Goal: Task Accomplishment & Management: Complete application form

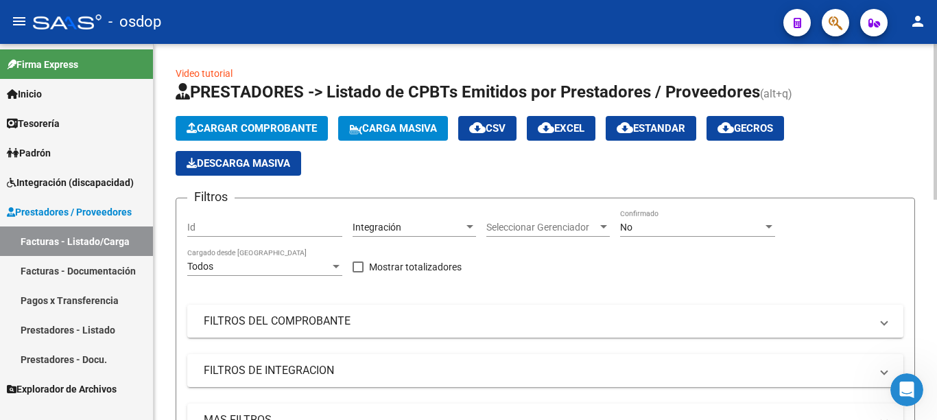
click at [243, 118] on button "Cargar Comprobante" at bounding box center [252, 128] width 152 height 25
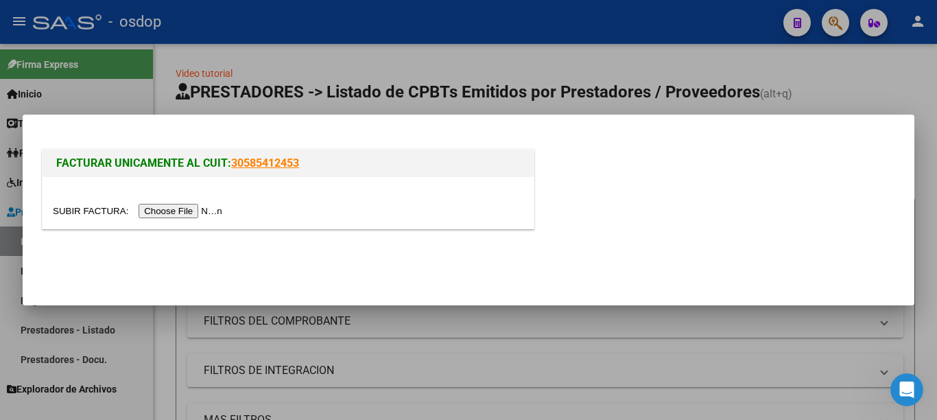
click at [208, 210] on input "file" at bounding box center [139, 211] width 173 height 14
click at [208, 215] on input "file" at bounding box center [139, 211] width 173 height 14
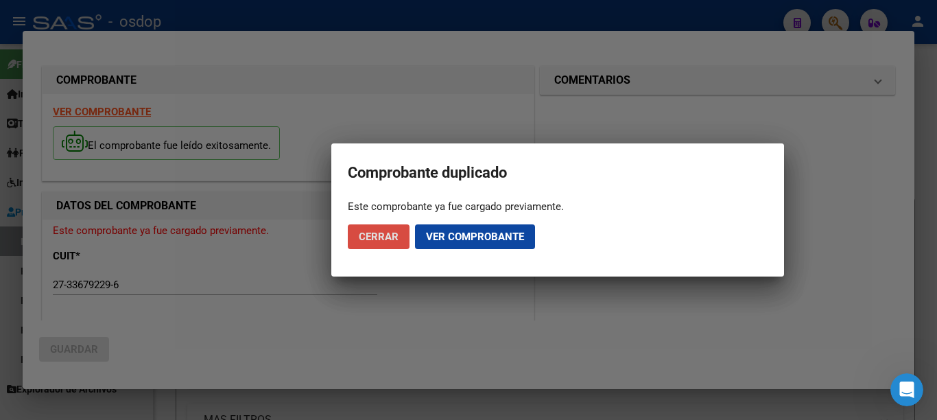
click at [397, 235] on span "Cerrar" at bounding box center [379, 236] width 40 height 12
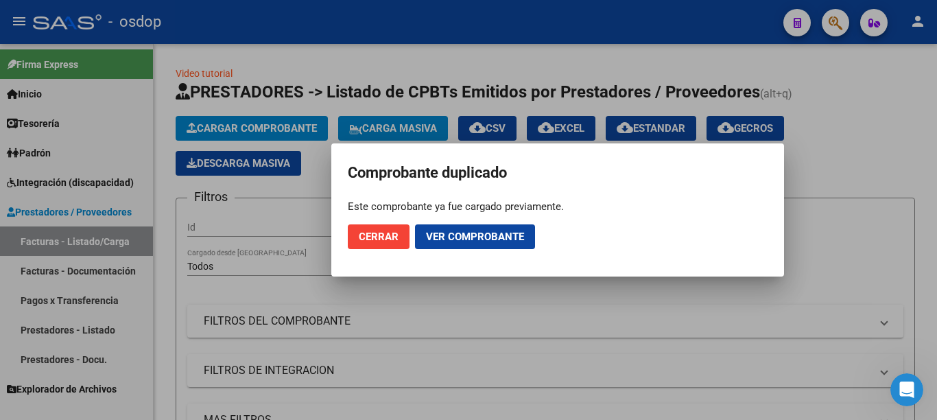
click at [385, 237] on span "Cerrar" at bounding box center [379, 236] width 40 height 12
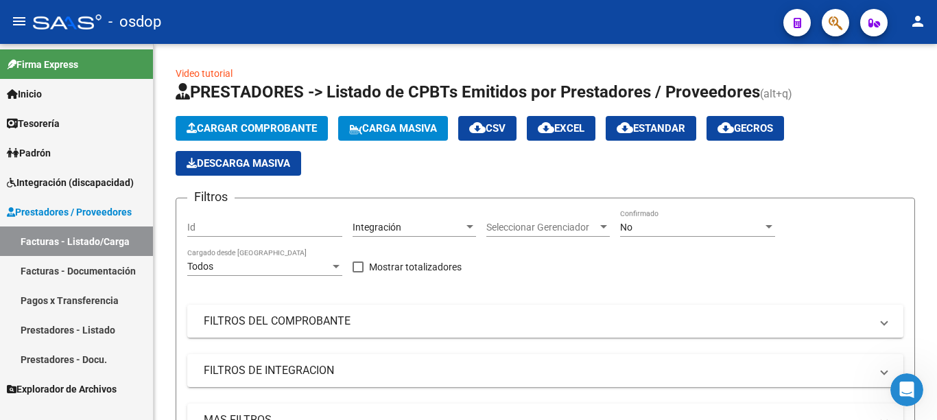
click at [80, 274] on link "Facturas - Documentación" at bounding box center [76, 270] width 153 height 29
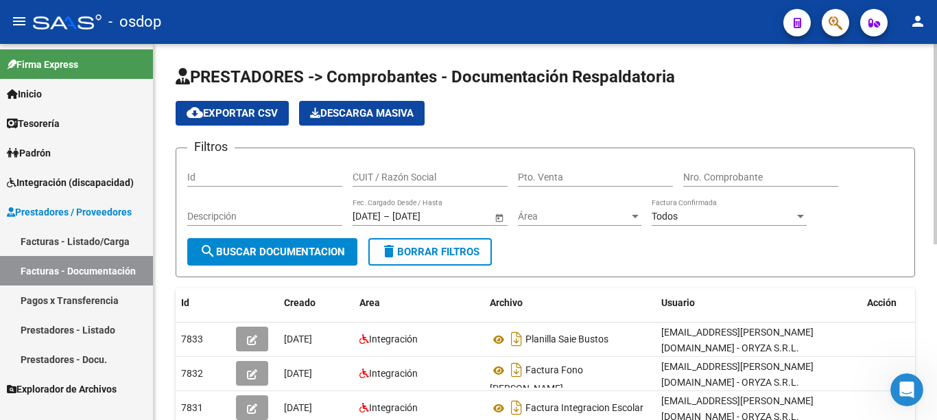
click at [386, 174] on input "CUIT / Razón Social" at bounding box center [429, 177] width 155 height 12
type input "27336792296"
click at [322, 253] on span "search Buscar Documentacion" at bounding box center [272, 251] width 145 height 12
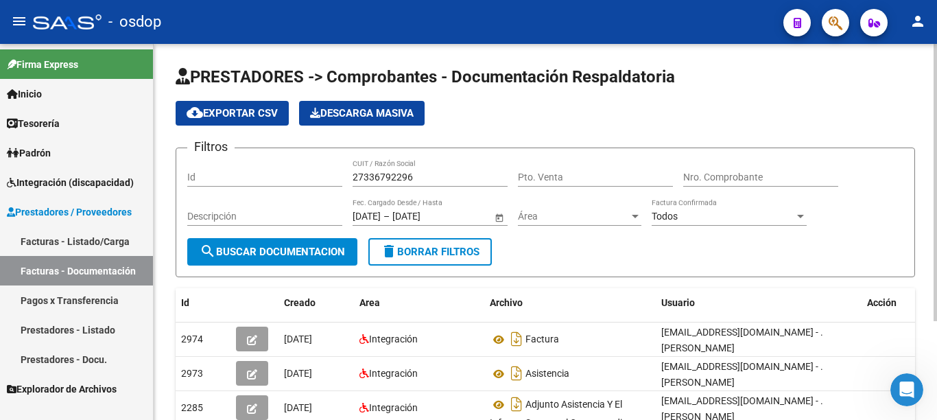
click at [430, 252] on span "delete Borrar Filtros" at bounding box center [430, 251] width 99 height 12
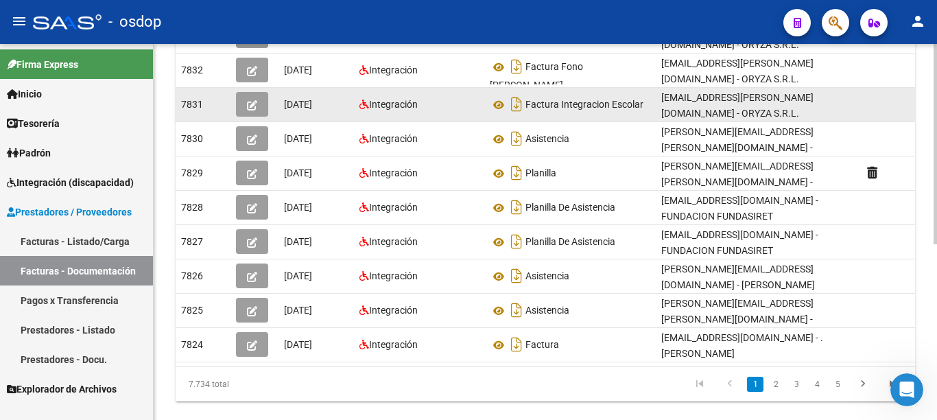
scroll to position [330, 0]
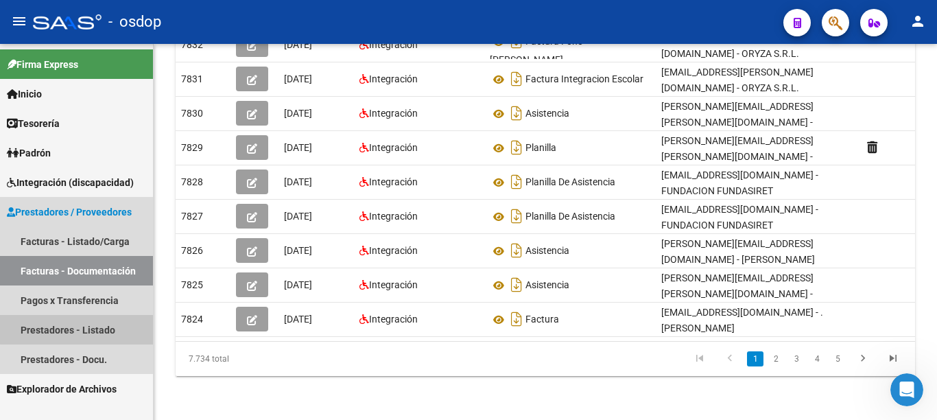
click at [110, 319] on link "Prestadores - Listado" at bounding box center [76, 329] width 153 height 29
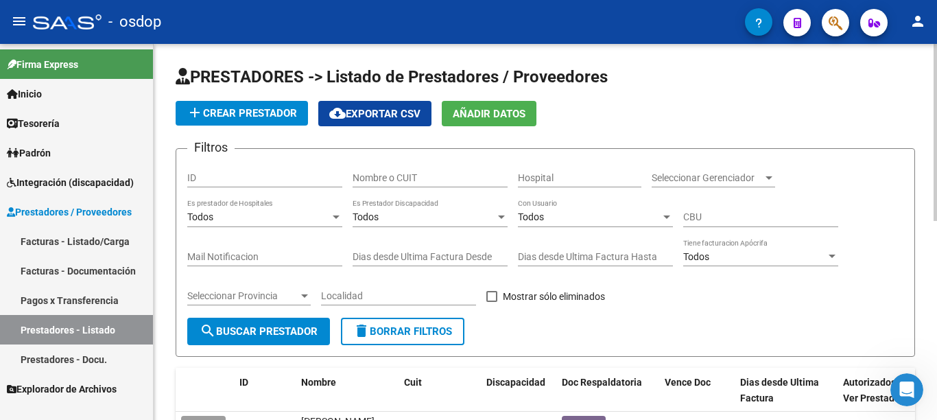
click at [423, 175] on input "Nombre o CUIT" at bounding box center [429, 178] width 155 height 12
type input "27336792296"
click at [296, 324] on button "search Buscar Prestador" at bounding box center [258, 330] width 143 height 27
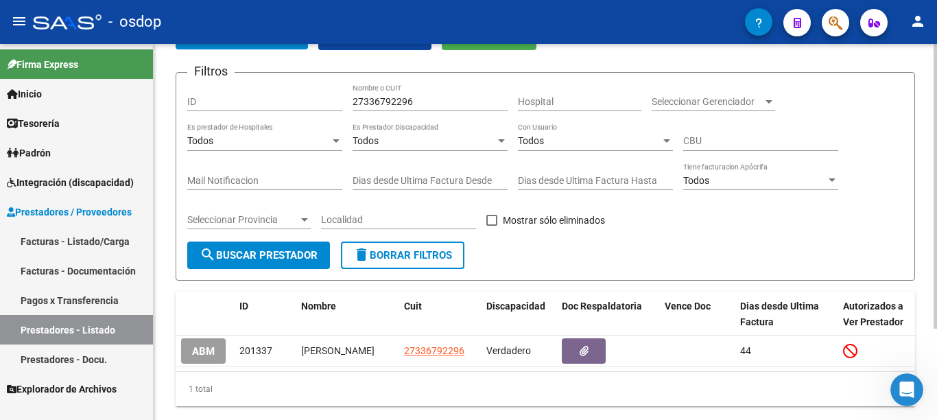
scroll to position [121, 0]
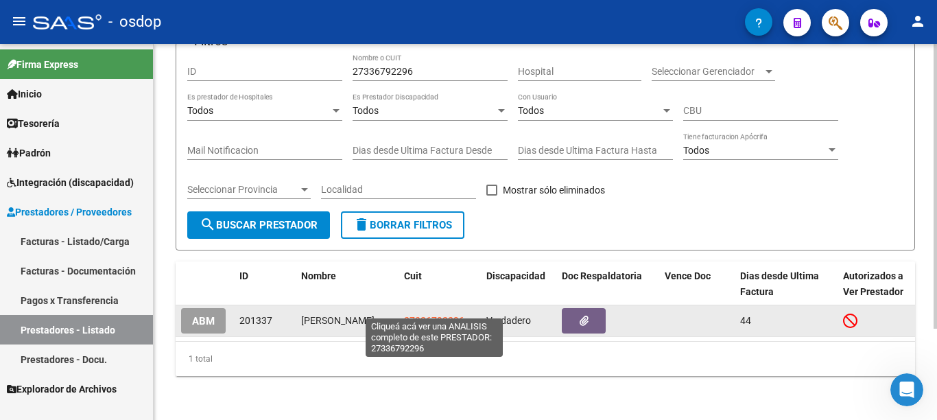
click at [418, 315] on span "27336792296" at bounding box center [434, 320] width 60 height 11
type textarea "27336792296"
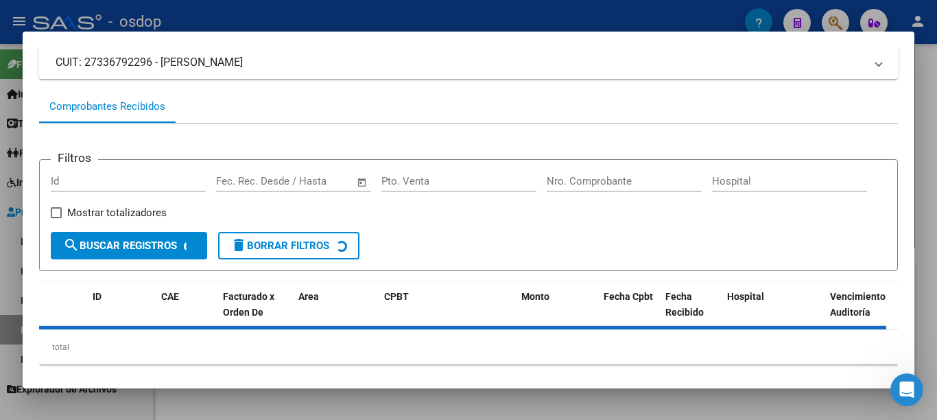
scroll to position [117, 0]
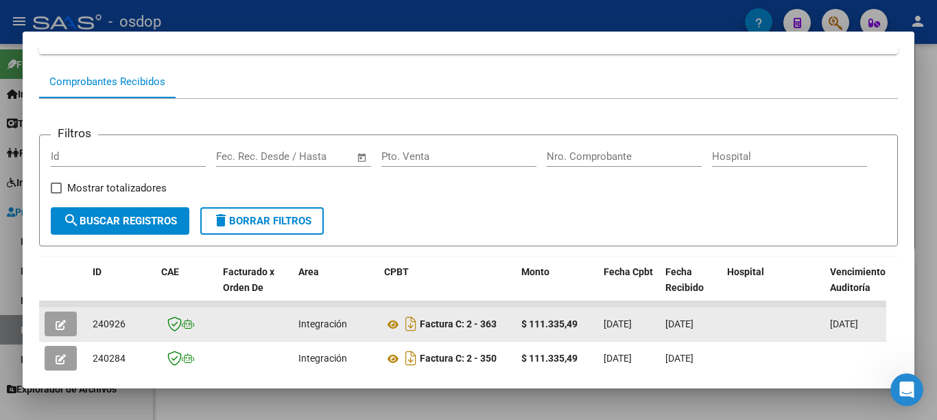
click at [119, 329] on span "240926" at bounding box center [109, 323] width 33 height 11
copy span "240926"
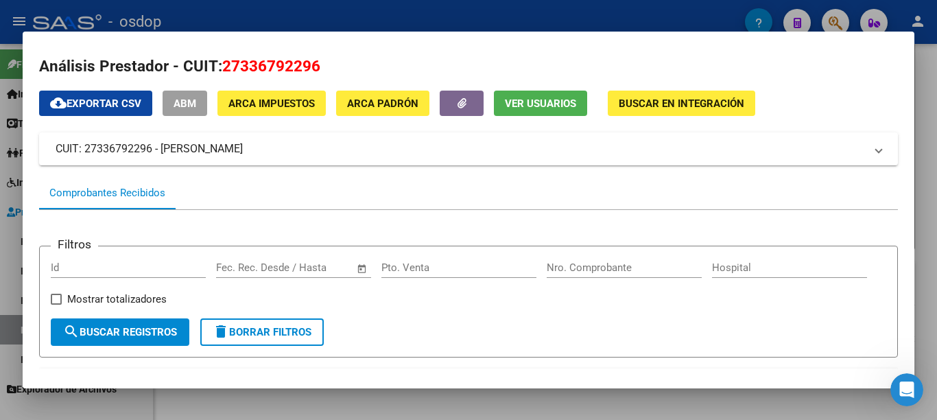
scroll to position [0, 0]
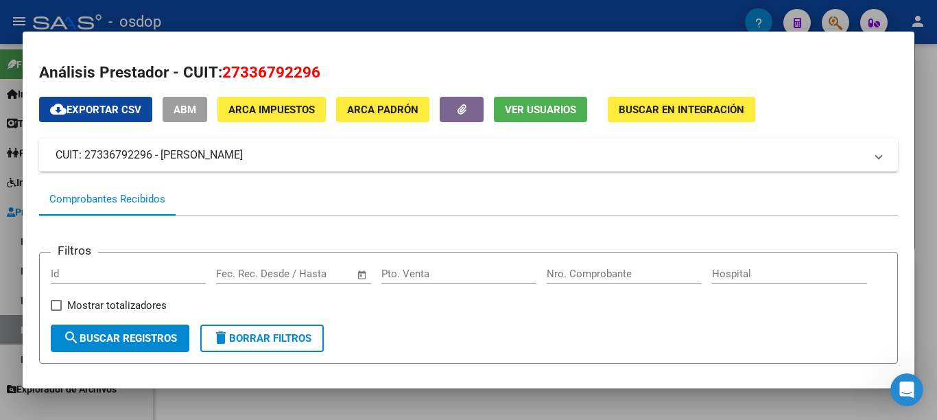
click at [23, 130] on mat-dialog-content "Análisis Prestador - CUIT: 27336792296 cloud_download Exportar CSV ABM ARCA Imp…" at bounding box center [468, 210] width 891 height 324
click at [266, 2] on div at bounding box center [468, 210] width 937 height 420
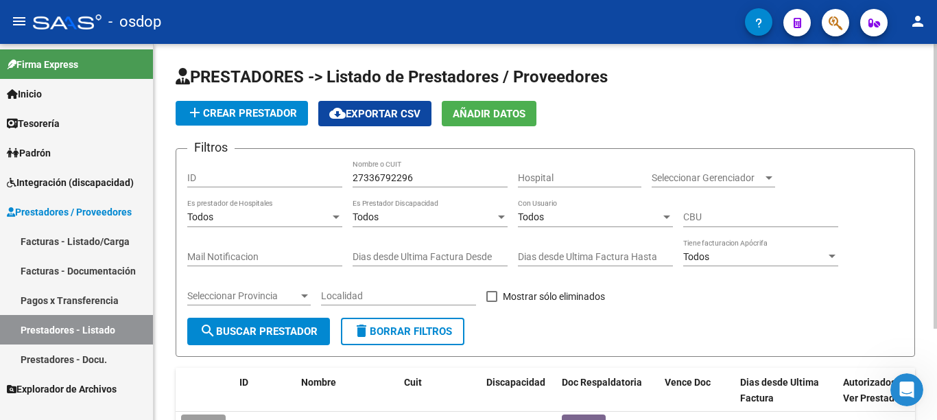
click at [236, 117] on span "add Crear Prestador" at bounding box center [241, 113] width 110 height 12
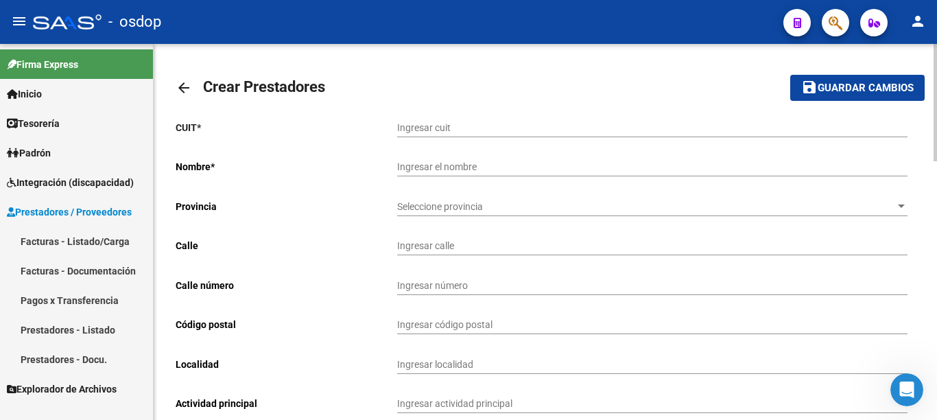
click at [104, 238] on link "Facturas - Listado/Carga" at bounding box center [76, 240] width 153 height 29
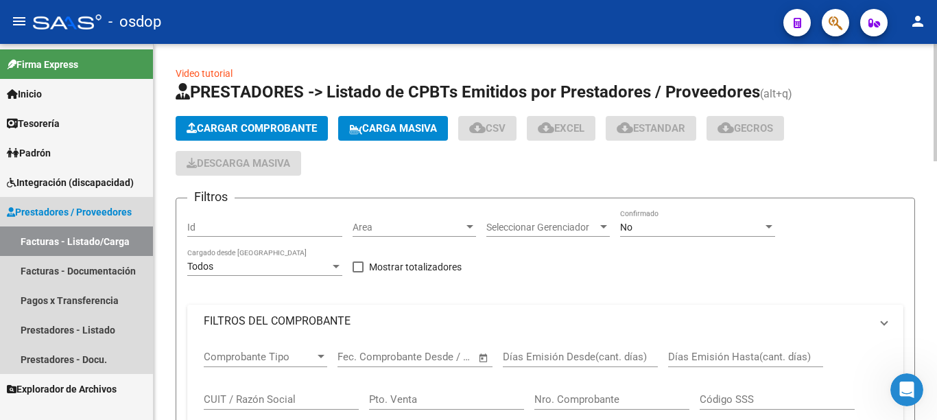
click at [267, 117] on button "Cargar Comprobante" at bounding box center [252, 128] width 152 height 25
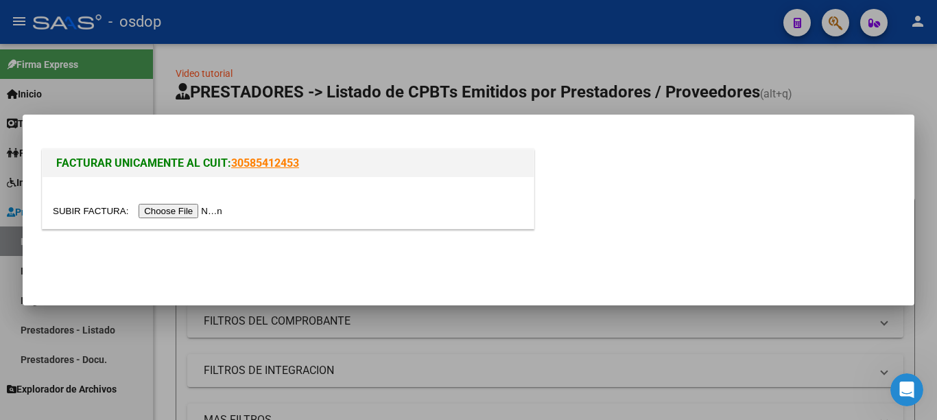
click at [180, 207] on input "file" at bounding box center [139, 211] width 173 height 14
drag, startPoint x: 25, startPoint y: 287, endPoint x: 19, endPoint y: 292, distance: 7.8
click at [21, 290] on div "FACTURAR UNICAMENTE AL CUIT: 30585412453" at bounding box center [468, 210] width 937 height 420
click at [0, 247] on div at bounding box center [468, 210] width 937 height 420
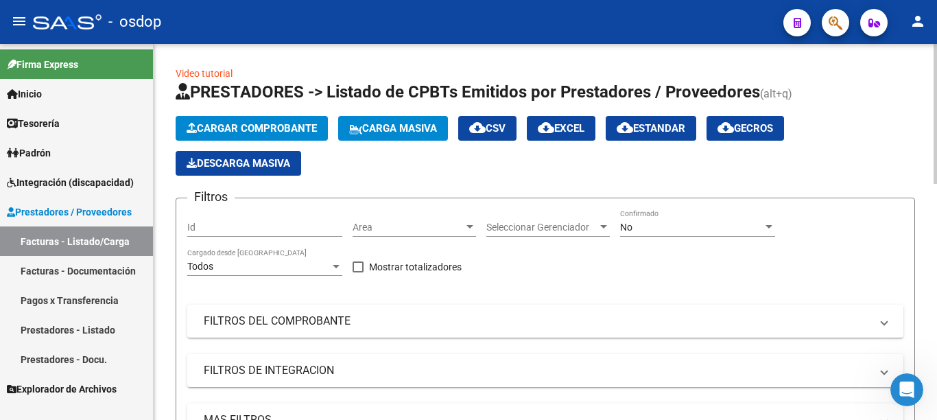
click at [265, 121] on button "Cargar Comprobante" at bounding box center [252, 128] width 152 height 25
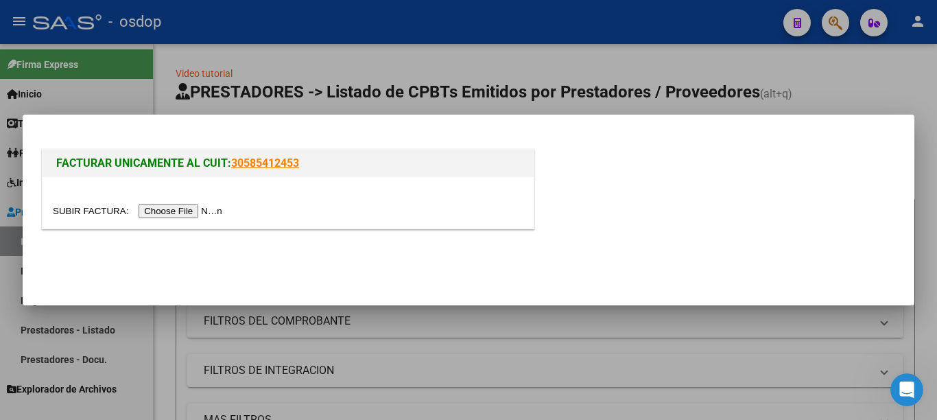
click at [202, 214] on input "file" at bounding box center [139, 211] width 173 height 14
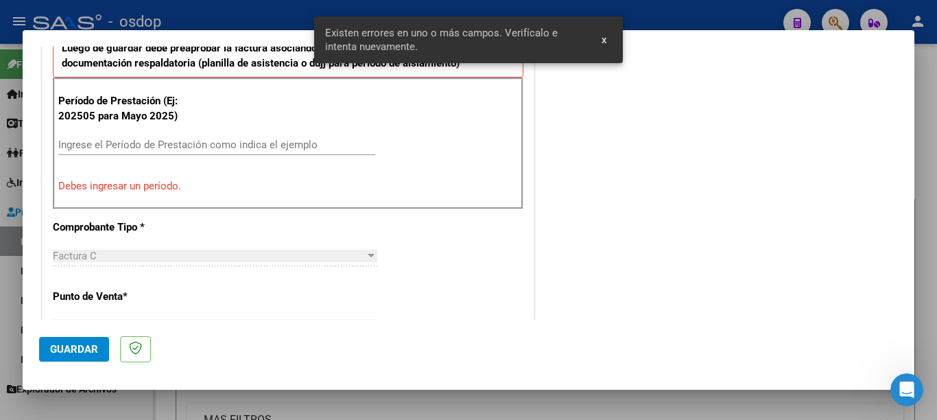
scroll to position [407, 0]
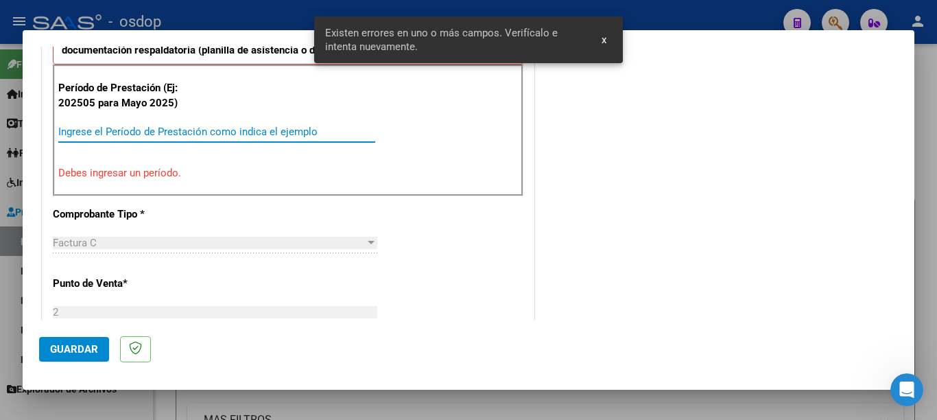
click at [186, 136] on input "Ingrese el Período de Prestación como indica el ejemplo" at bounding box center [216, 131] width 317 height 12
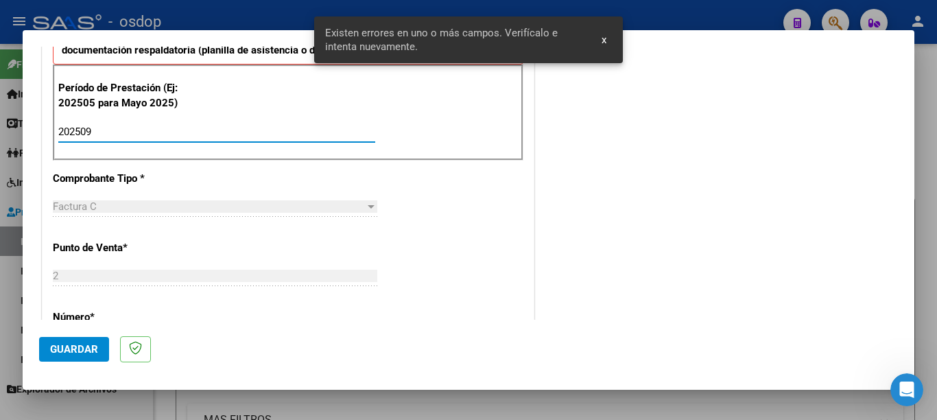
type input "202509"
click at [63, 339] on button "Guardar" at bounding box center [74, 349] width 70 height 25
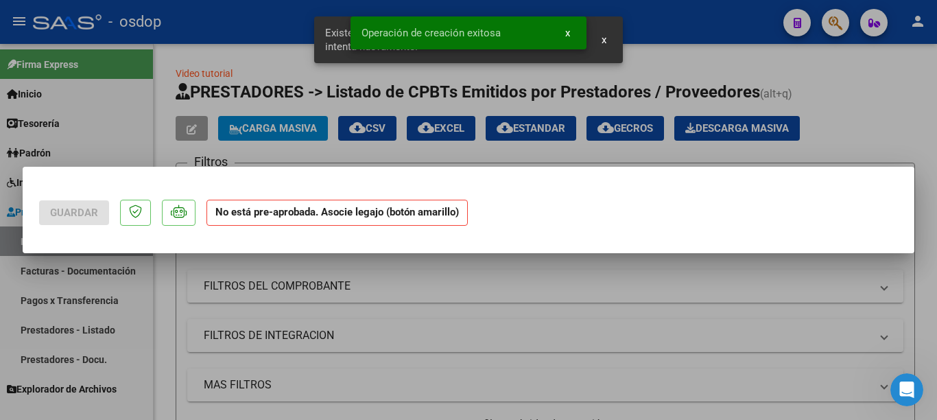
scroll to position [0, 0]
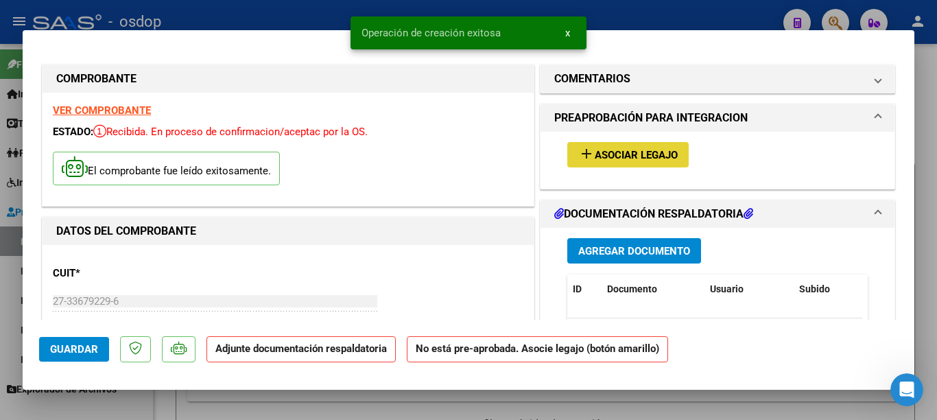
click at [594, 149] on span "Asociar Legajo" at bounding box center [635, 155] width 83 height 12
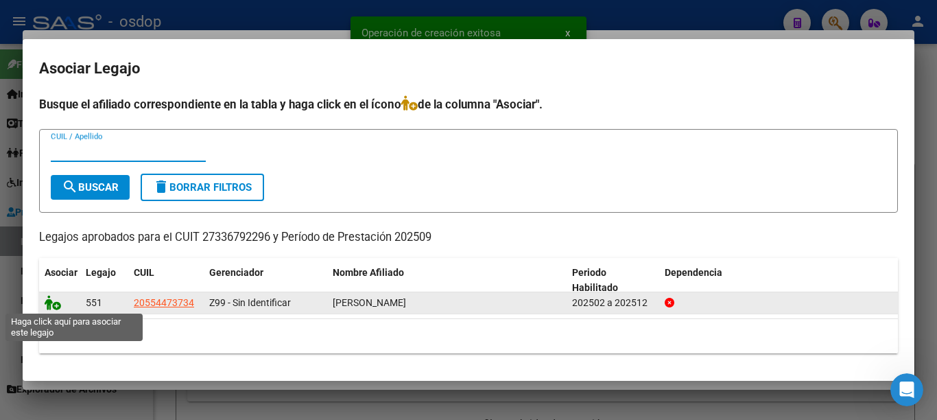
click at [47, 306] on icon at bounding box center [53, 302] width 16 height 15
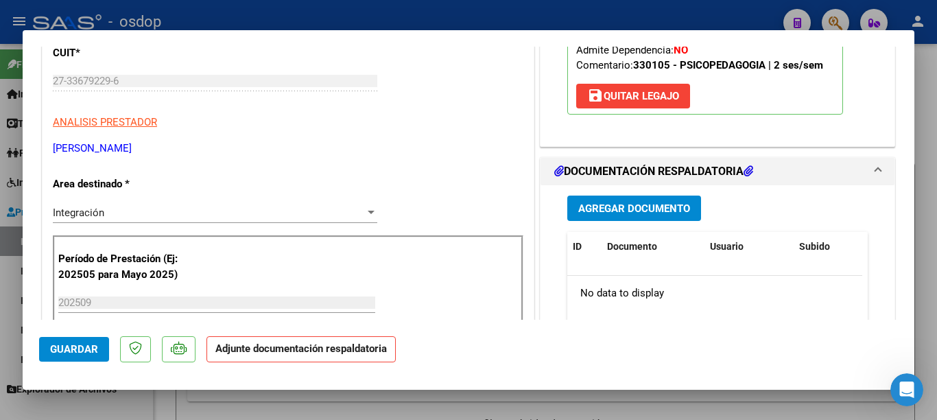
scroll to position [274, 0]
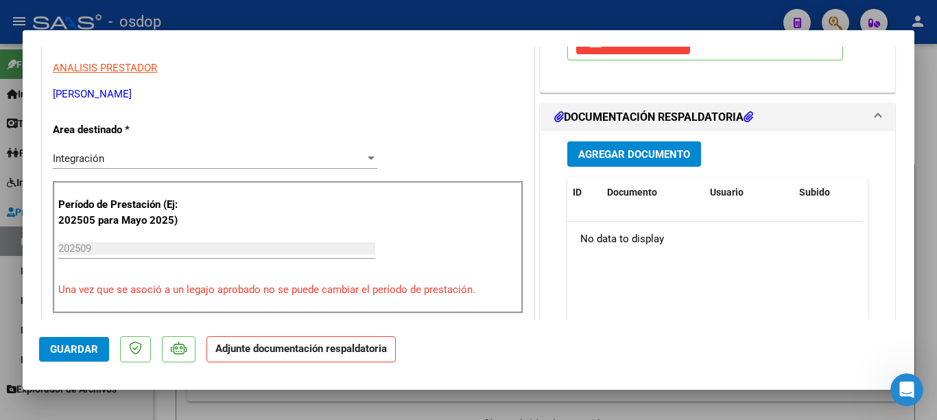
click at [624, 169] on div "Agregar Documento ID Documento Usuario Subido Acción No data to display 0 total…" at bounding box center [717, 268] width 321 height 274
drag, startPoint x: 624, startPoint y: 169, endPoint x: 623, endPoint y: 160, distance: 9.0
click at [624, 169] on div "Agregar Documento ID Documento Usuario Subido Acción No data to display 0 total…" at bounding box center [717, 268] width 321 height 274
click at [618, 152] on span "Agregar Documento" at bounding box center [634, 154] width 112 height 12
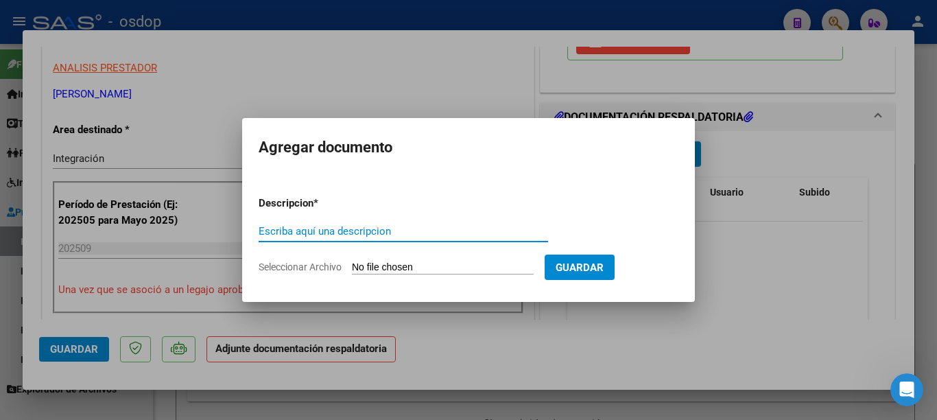
click at [370, 234] on input "Escriba aquí una descripcion" at bounding box center [402, 231] width 289 height 12
type input "planilla"
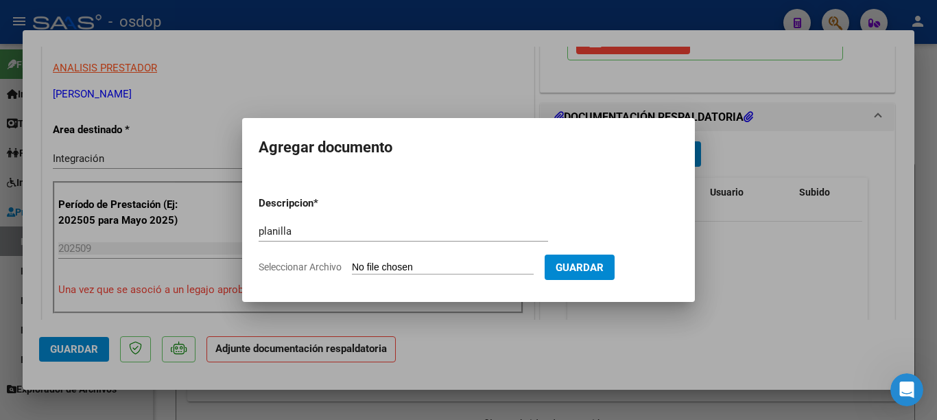
click at [389, 263] on input "Seleccionar Archivo" at bounding box center [443, 267] width 182 height 13
type input "C:\fakepath\[PERSON_NAME] asistencia s.pdf"
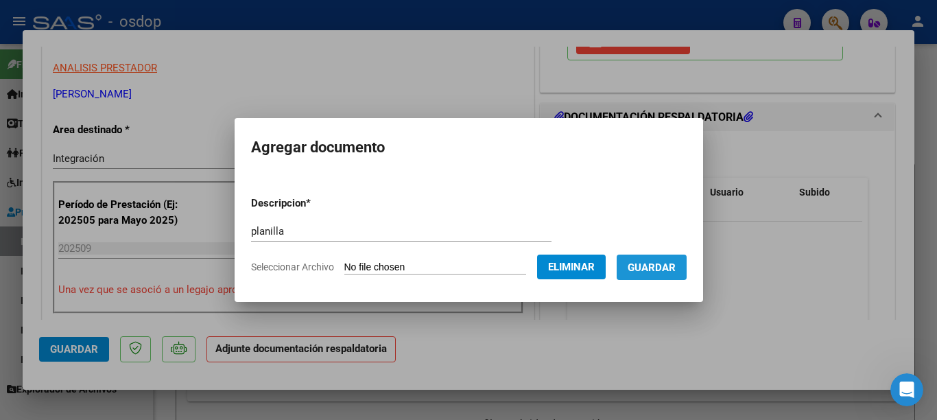
click at [665, 269] on span "Guardar" at bounding box center [651, 267] width 48 height 12
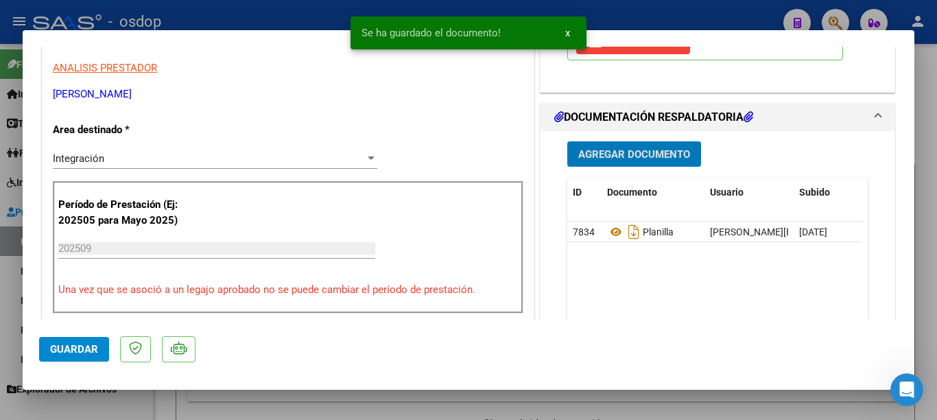
click at [0, 208] on div at bounding box center [468, 210] width 937 height 420
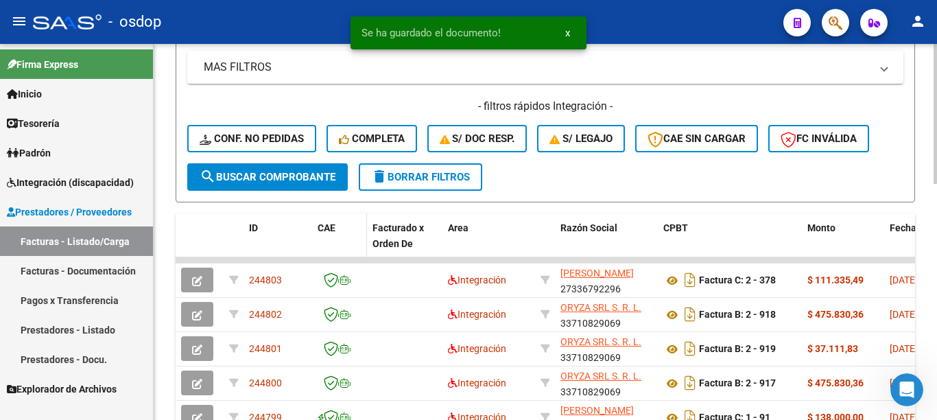
scroll to position [411, 0]
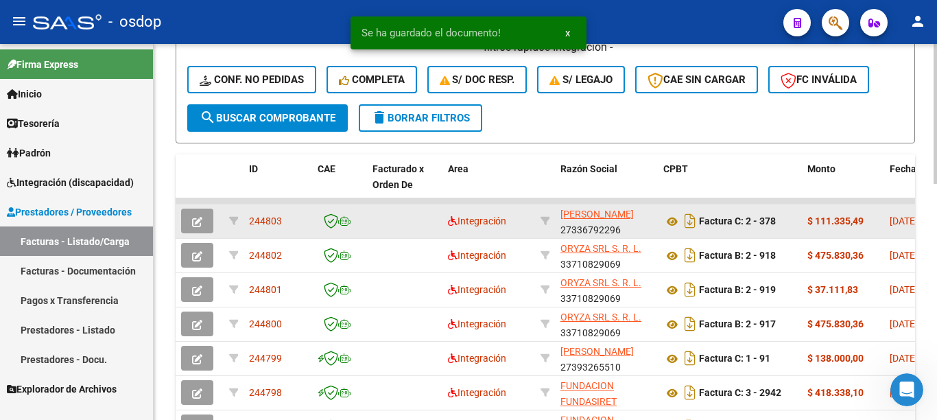
click at [272, 221] on span "244803" at bounding box center [265, 220] width 33 height 11
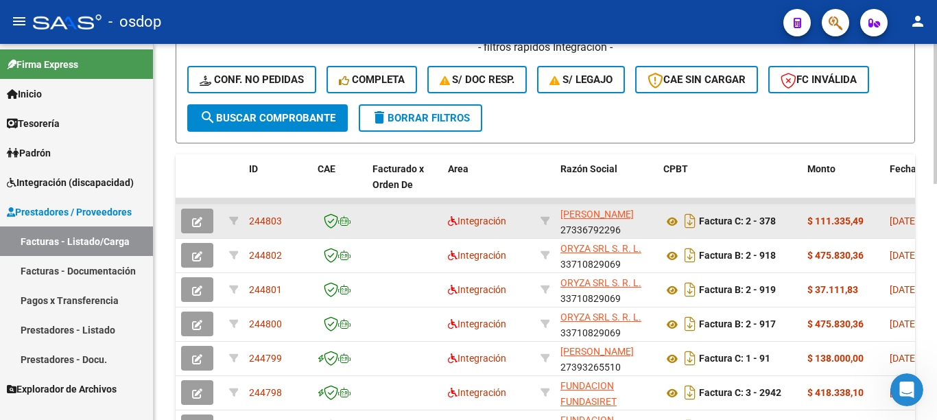
copy span "244803"
